Goal: Find specific page/section: Find specific page/section

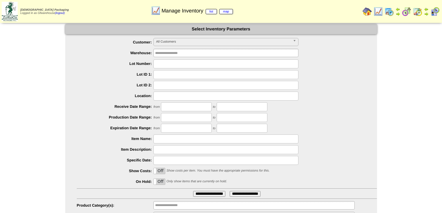
scroll to position [28, 0]
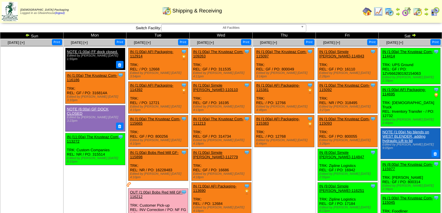
scroll to position [147, 0]
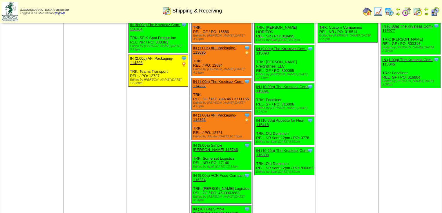
scroll to position [116, 0]
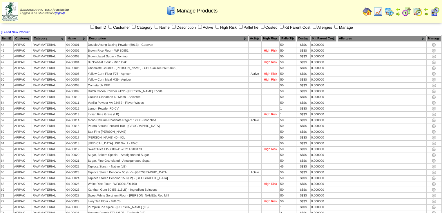
scroll to position [984, 0]
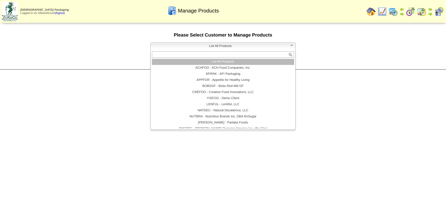
click at [291, 46] on b at bounding box center [292, 47] width 5 height 8
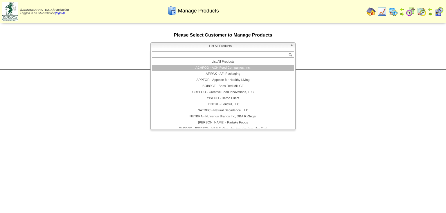
click at [224, 71] on li "ACHFOO - ACH Food Companies, Inc." at bounding box center [223, 68] width 142 height 6
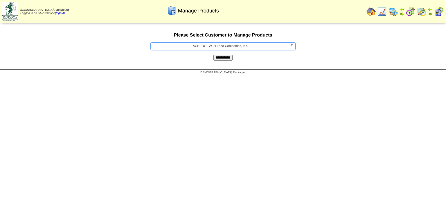
click at [226, 60] on input "**********" at bounding box center [222, 58] width 19 height 6
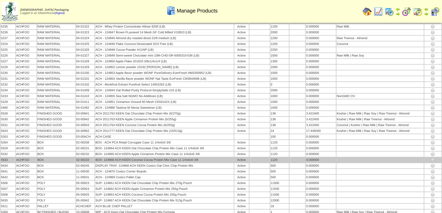
scroll to position [36, 0]
